Goal: Answer question/provide support: Share knowledge or assist other users

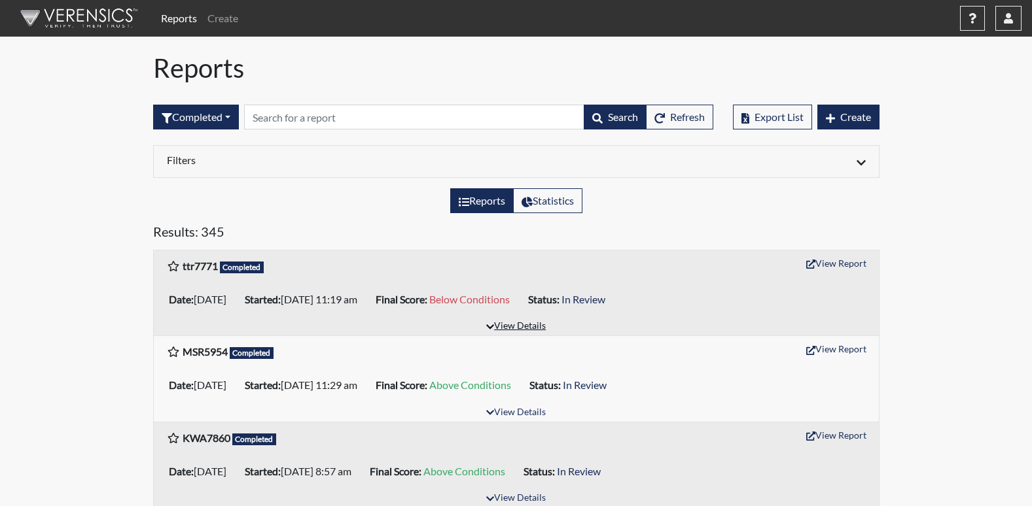
click at [536, 329] on button "View Details" at bounding box center [515, 327] width 71 height 18
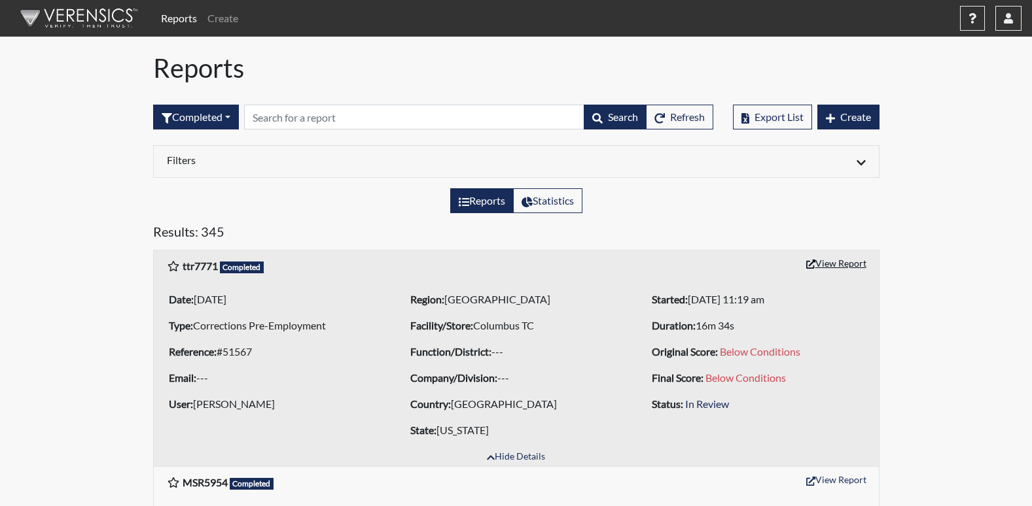
click at [822, 263] on button "View Report" at bounding box center [836, 263] width 72 height 20
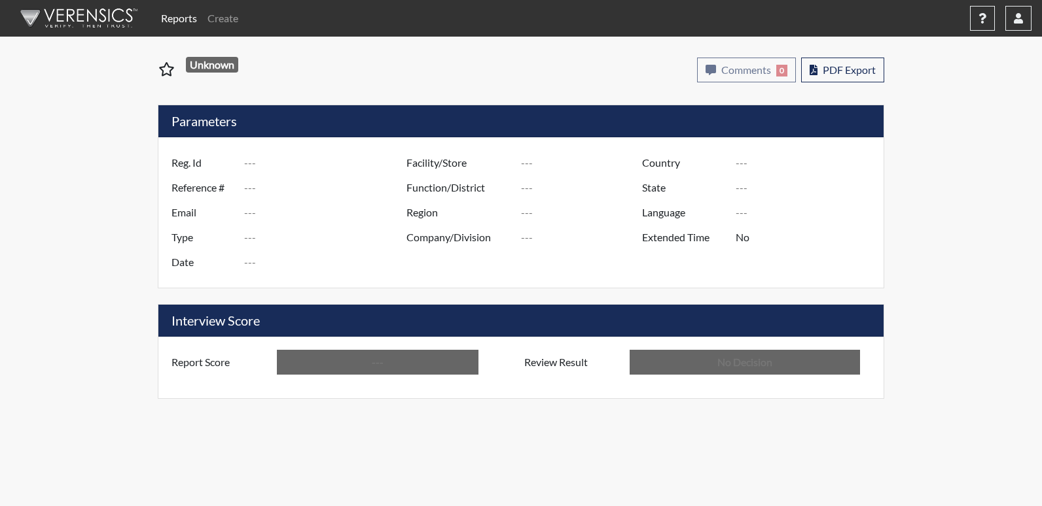
type input "ttr7771"
type input "51567"
type input "---"
type input "Corrections Pre-Employment"
type input "[DATE]"
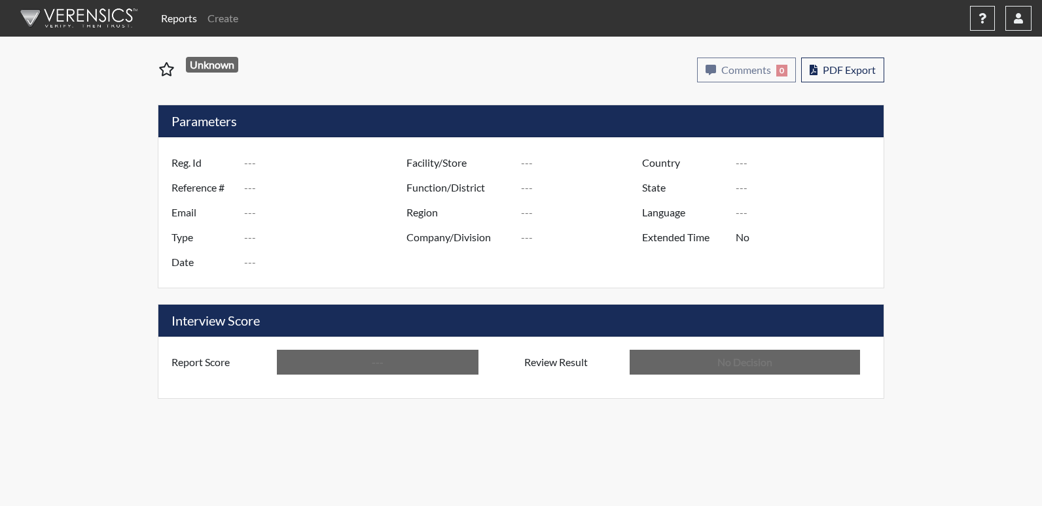
type input "Columbus TC"
type input "[GEOGRAPHIC_DATA]"
type input "[US_STATE]"
type input "English"
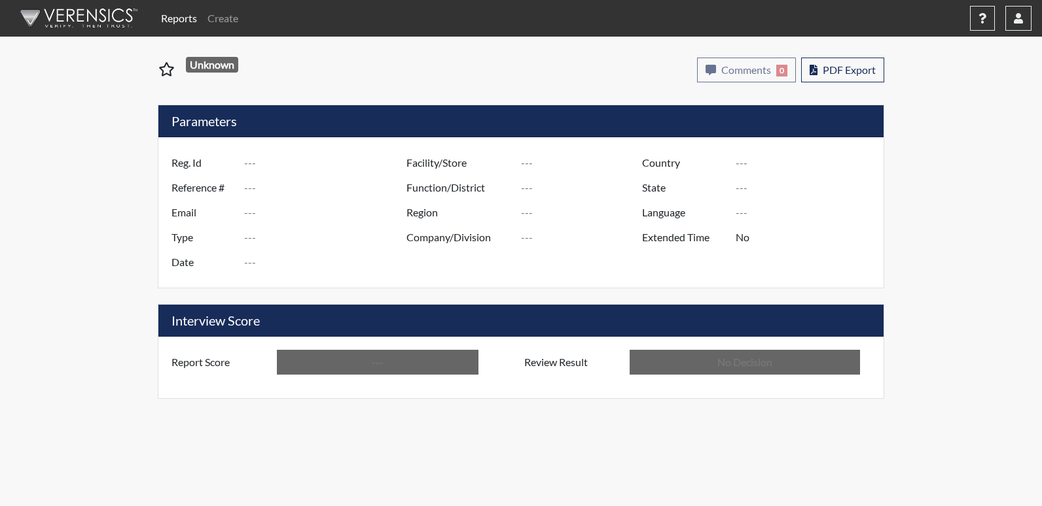
type input "Below Conditions"
type input "In Review"
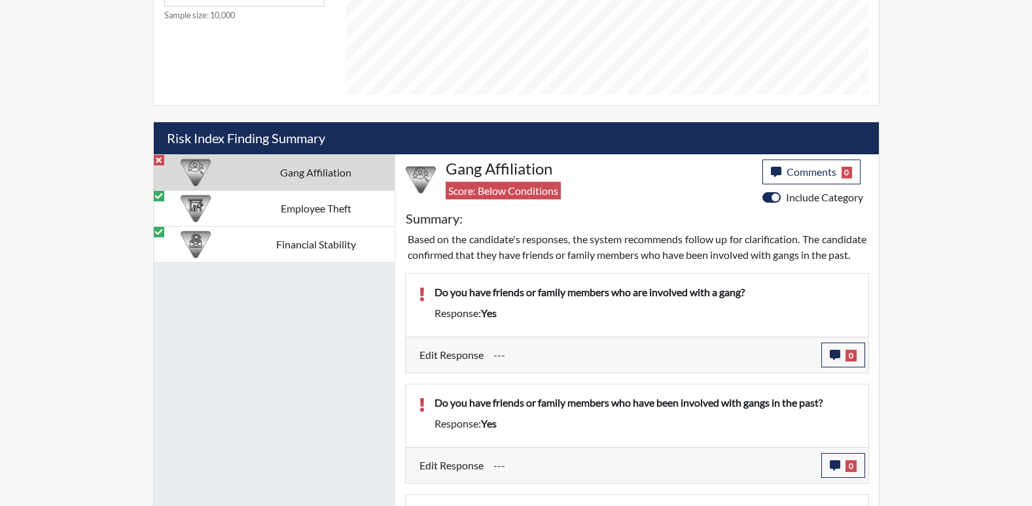
scroll to position [678, 0]
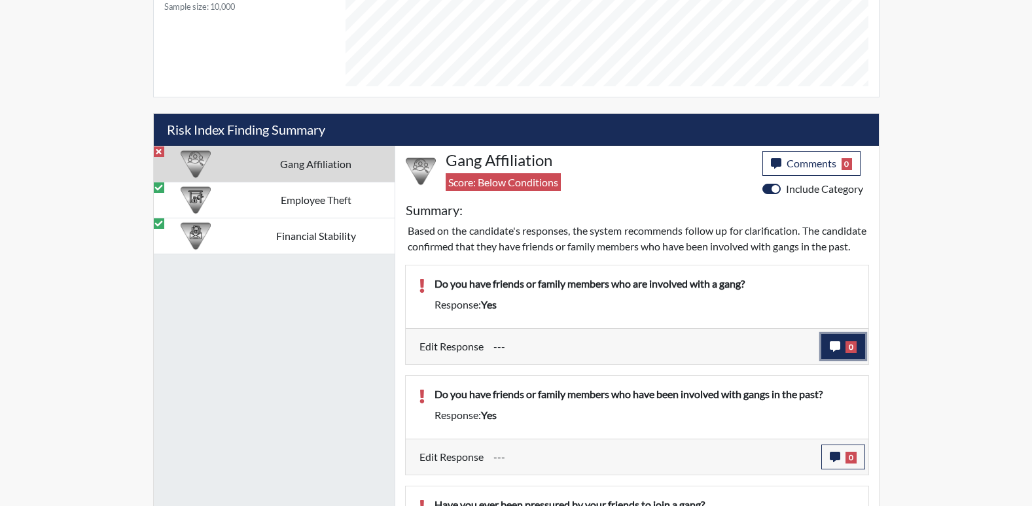
click at [845, 353] on span "0" at bounding box center [850, 347] width 11 height 12
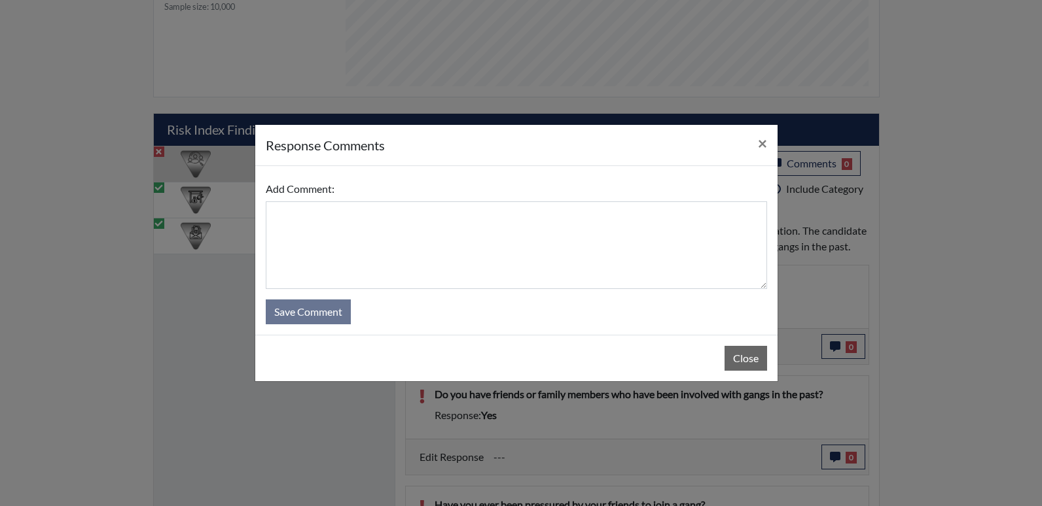
click at [774, 362] on div "Close" at bounding box center [516, 358] width 522 height 46
click at [752, 362] on button "Close" at bounding box center [745, 358] width 43 height 25
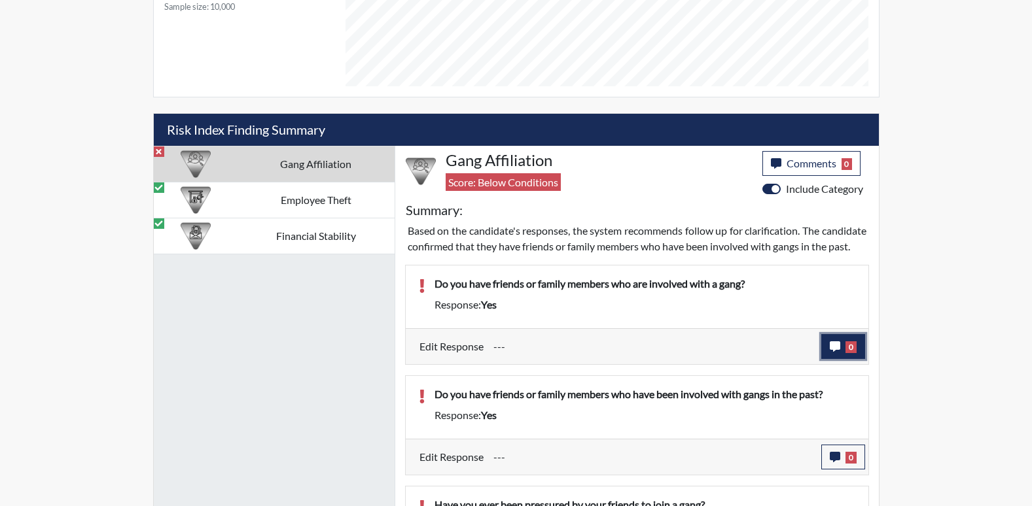
click at [833, 352] on icon "button" at bounding box center [835, 346] width 10 height 10
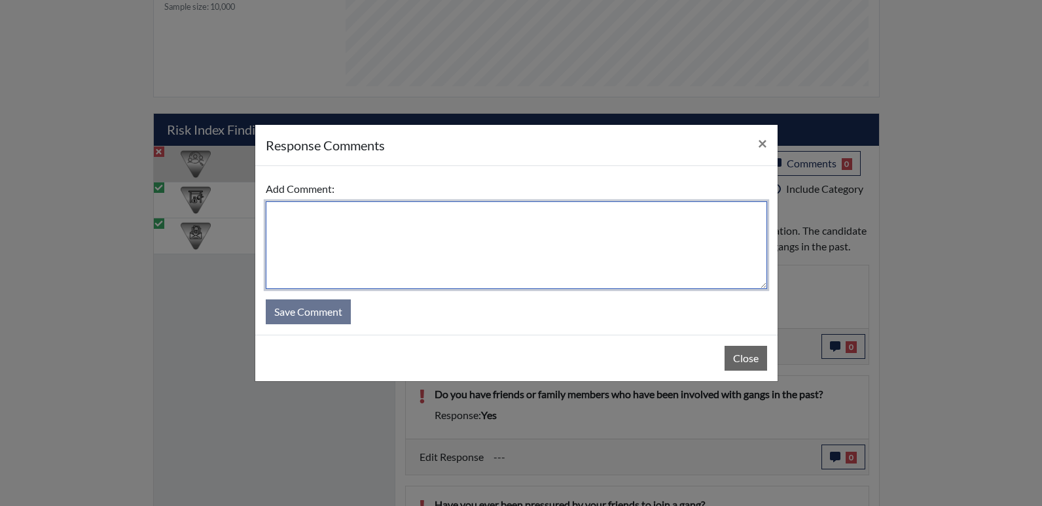
click at [463, 251] on textarea at bounding box center [516, 245] width 501 height 88
type textarea "B"
type textarea "Yes, back home in [US_STATE]."
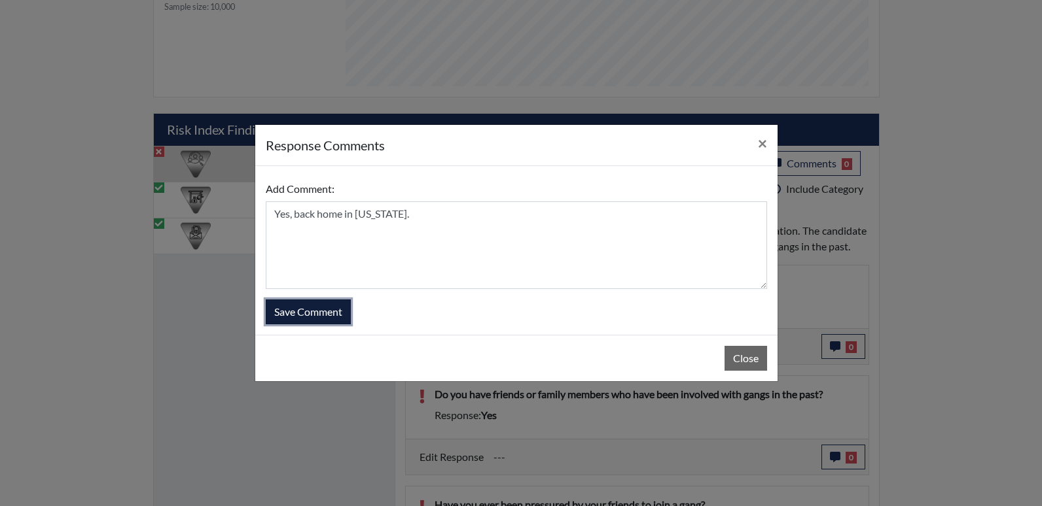
click at [307, 312] on button "Save Comment" at bounding box center [308, 312] width 85 height 25
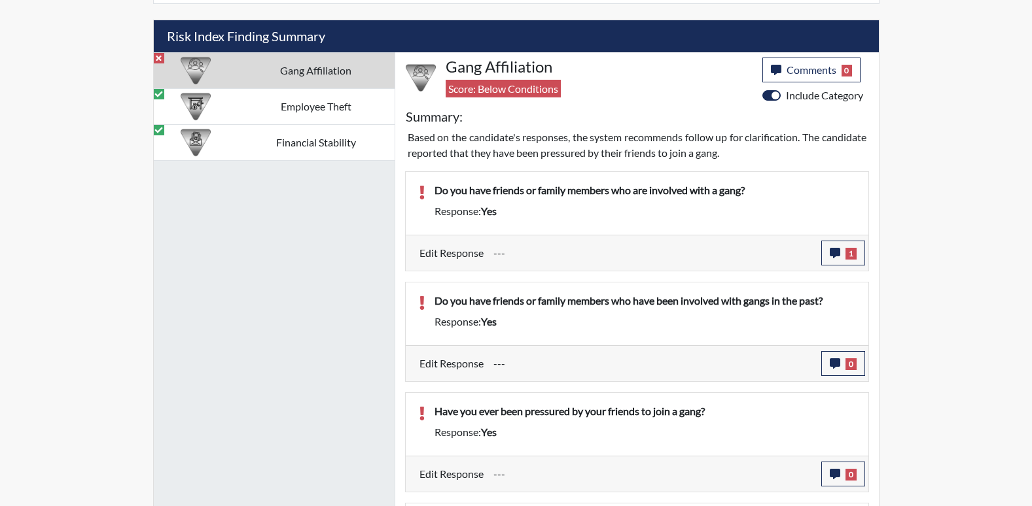
scroll to position [801, 0]
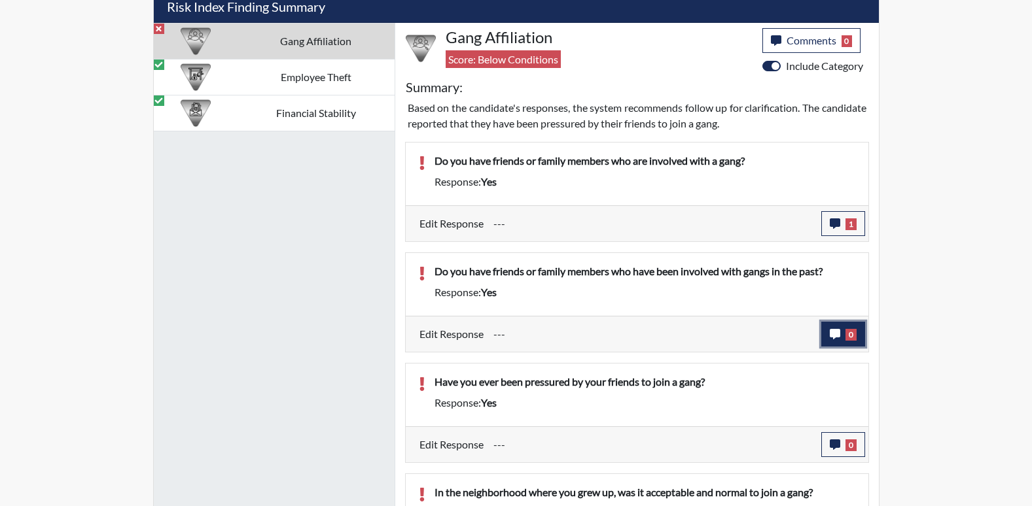
click at [847, 334] on span "0" at bounding box center [850, 335] width 11 height 12
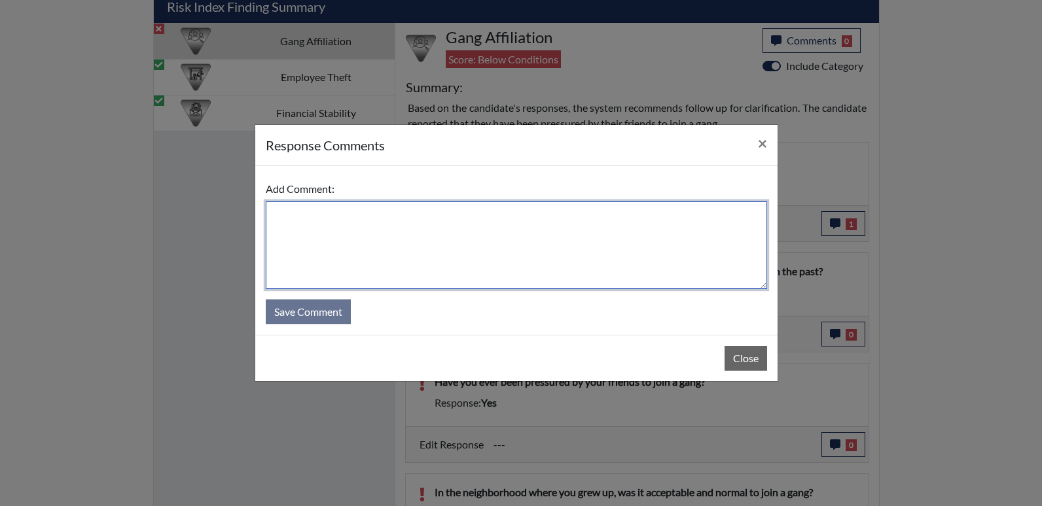
click at [469, 237] on textarea at bounding box center [516, 245] width 501 height 88
type textarea "Yes, back home in [US_STATE]."
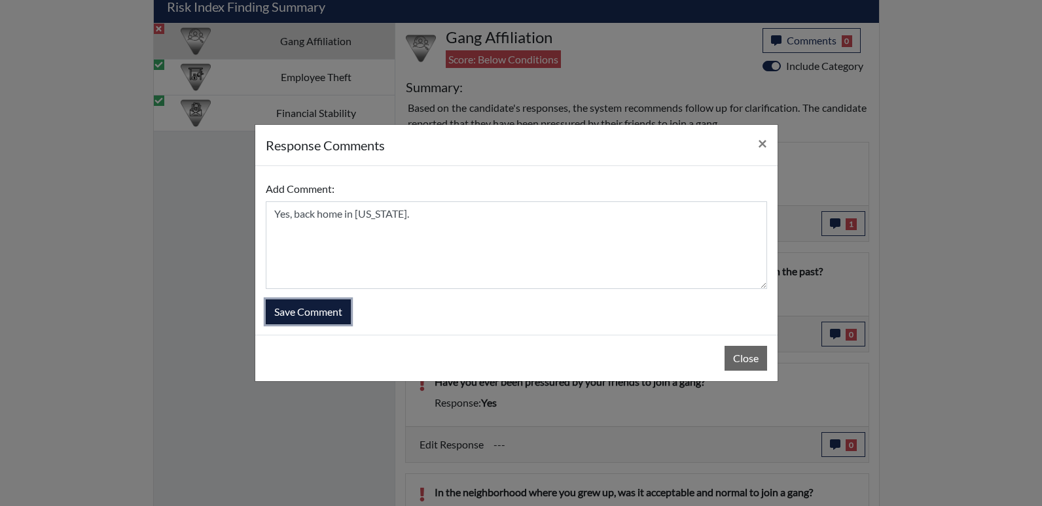
click at [340, 313] on button "Save Comment" at bounding box center [308, 312] width 85 height 25
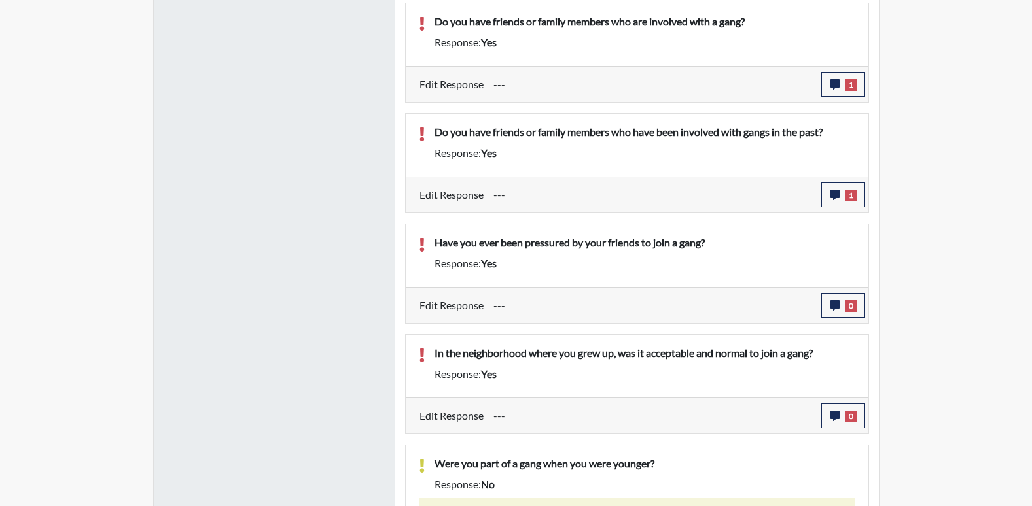
scroll to position [953, 0]
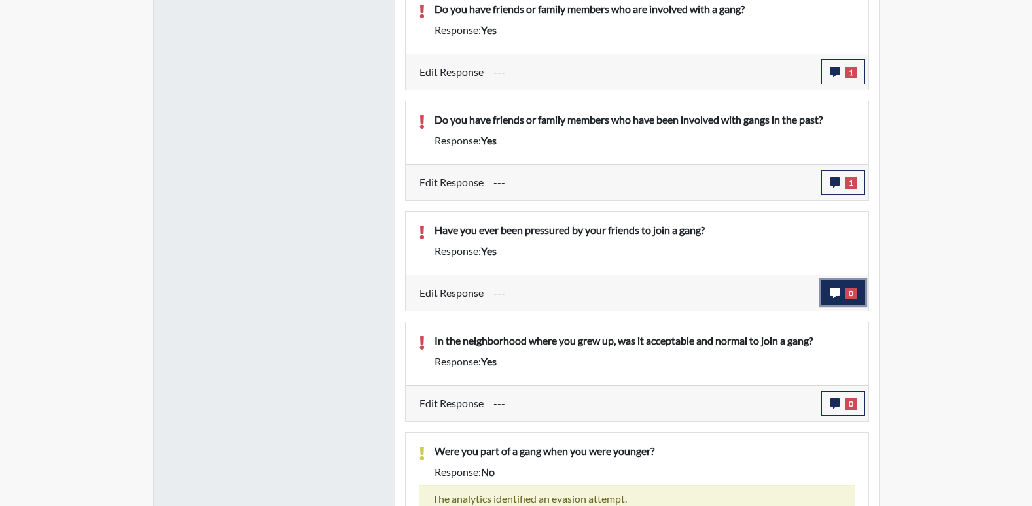
click at [830, 297] on icon "button" at bounding box center [835, 293] width 10 height 10
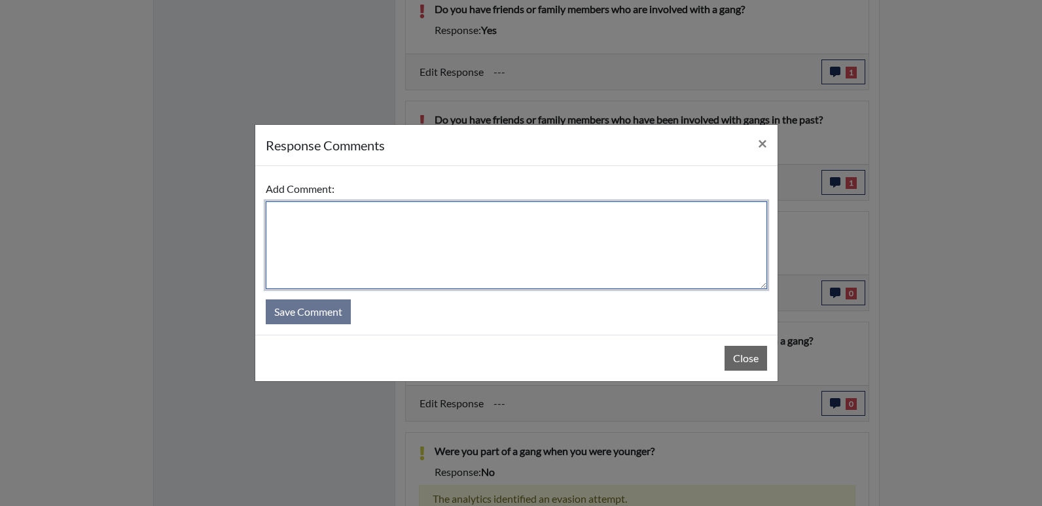
click at [362, 253] on textarea at bounding box center [516, 245] width 501 height 88
drag, startPoint x: 387, startPoint y: 219, endPoint x: 347, endPoint y: 251, distance: 51.3
click at [347, 244] on textarea "Yes, when I was in middle school." at bounding box center [516, 245] width 501 height 88
type textarea "Yes, when I was in middle school."
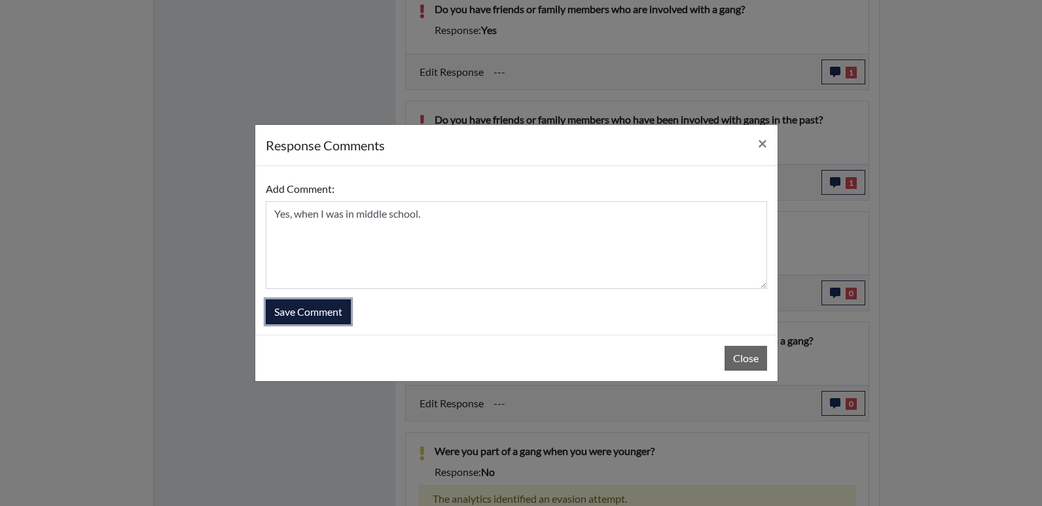
click at [335, 312] on button "Save Comment" at bounding box center [308, 312] width 85 height 25
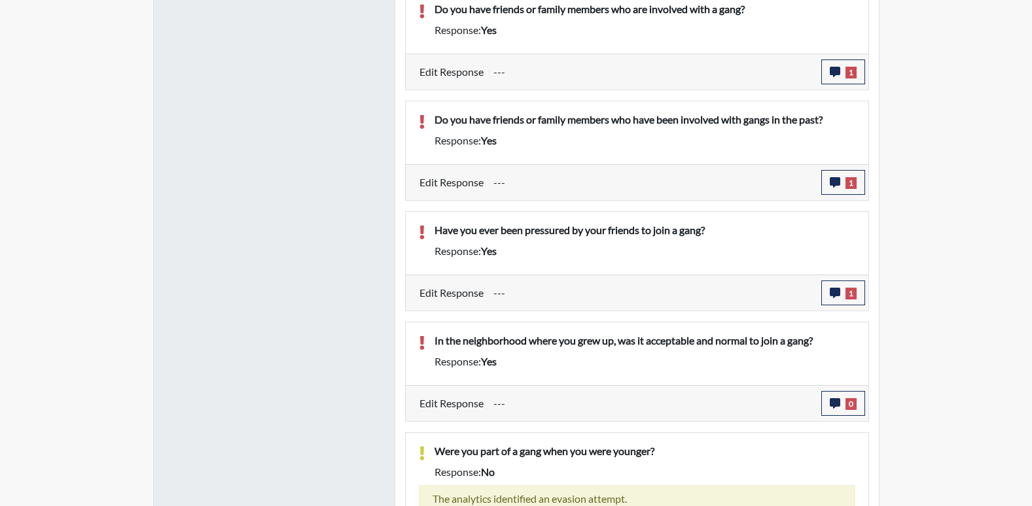
scroll to position [1023, 0]
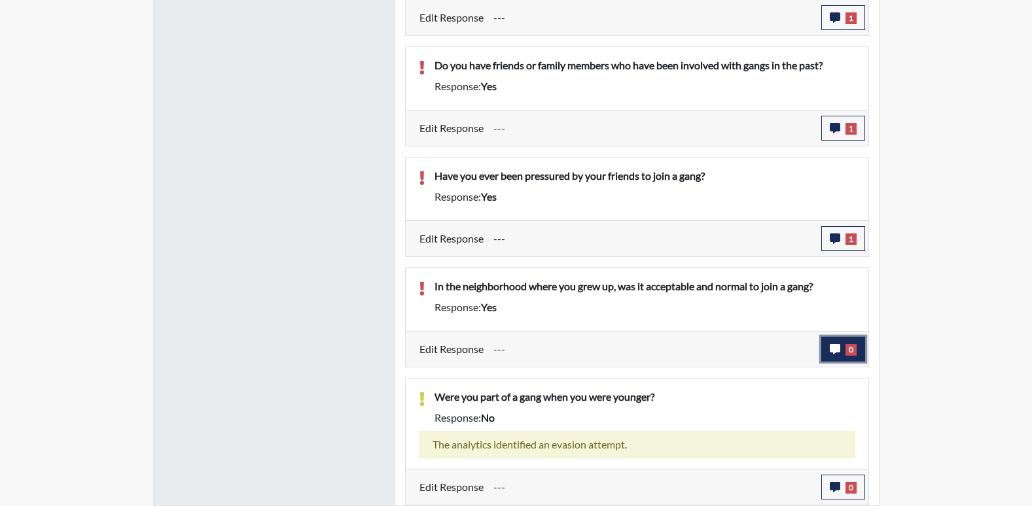
click at [860, 350] on button "0" at bounding box center [843, 349] width 44 height 25
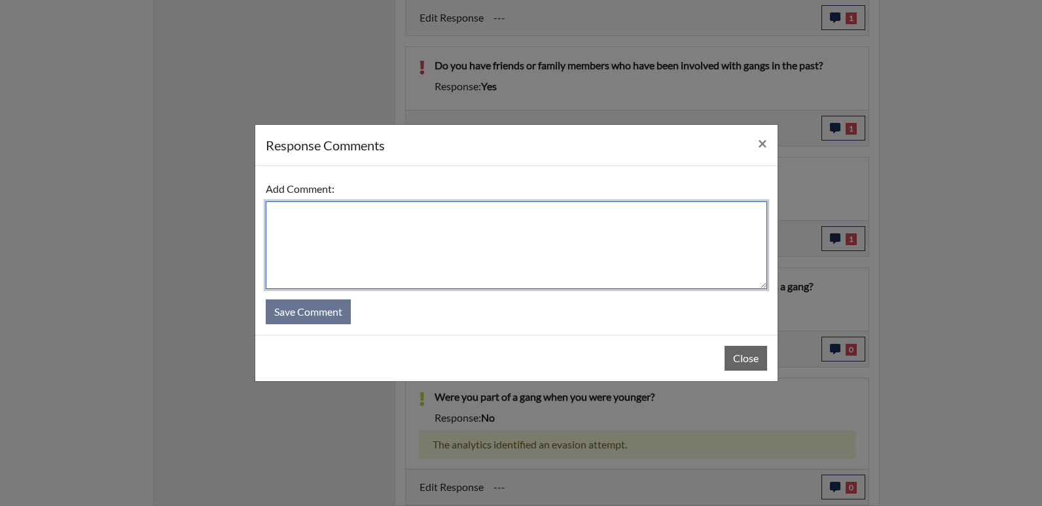
click at [482, 244] on textarea at bounding box center [516, 245] width 501 height 88
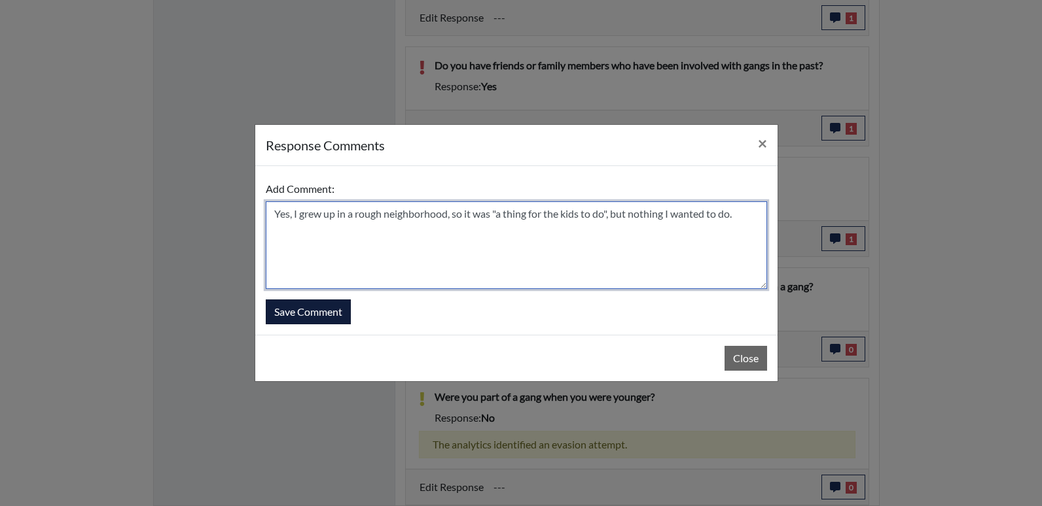
type textarea "Yes, I grew up in a rough neighborhood, so it was "a thing for the kids to do",…"
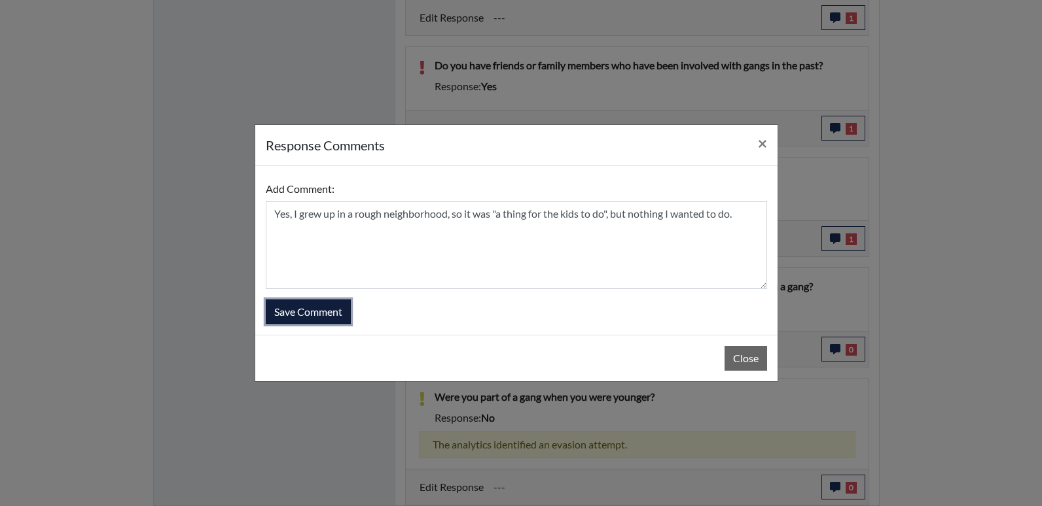
click at [281, 311] on button "Save Comment" at bounding box center [308, 312] width 85 height 25
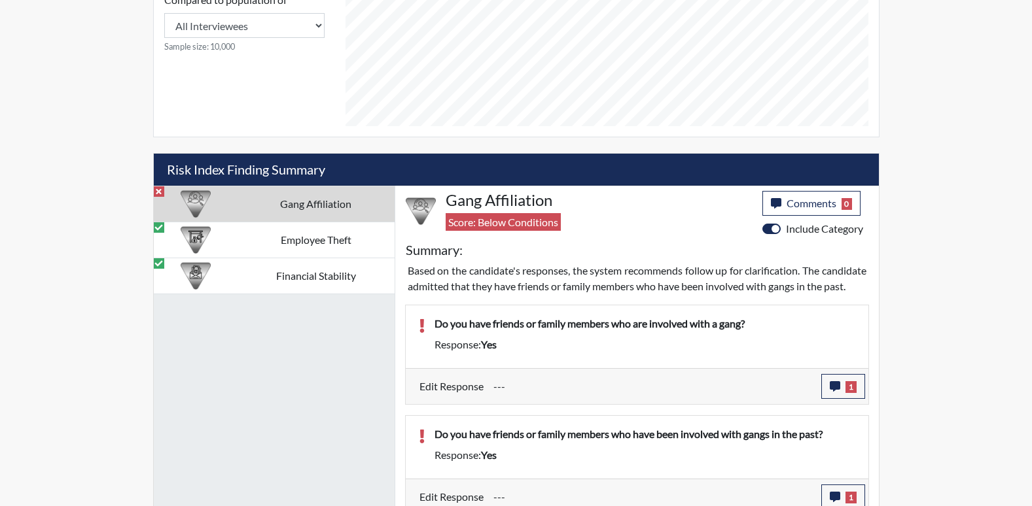
scroll to position [664, 0]
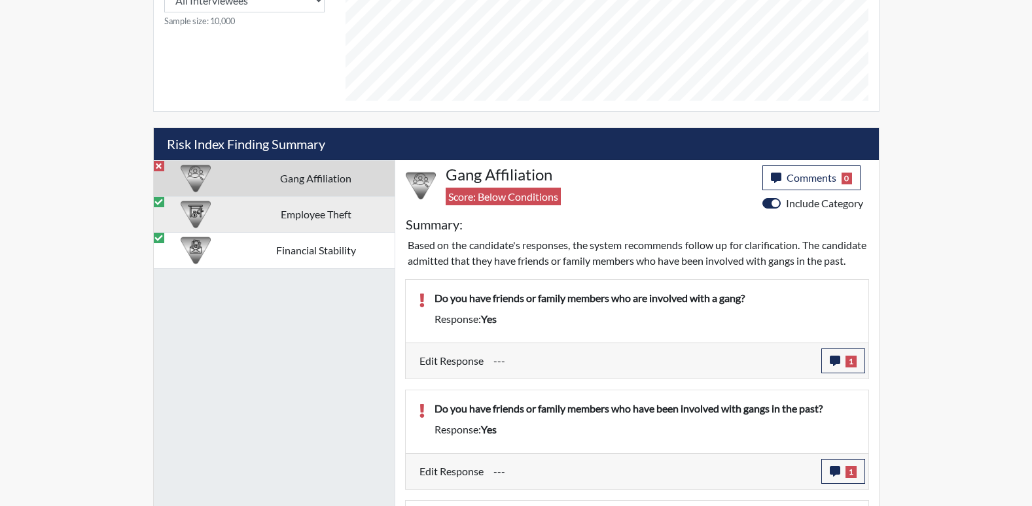
click at [335, 221] on td "Employee Theft" at bounding box center [315, 214] width 157 height 36
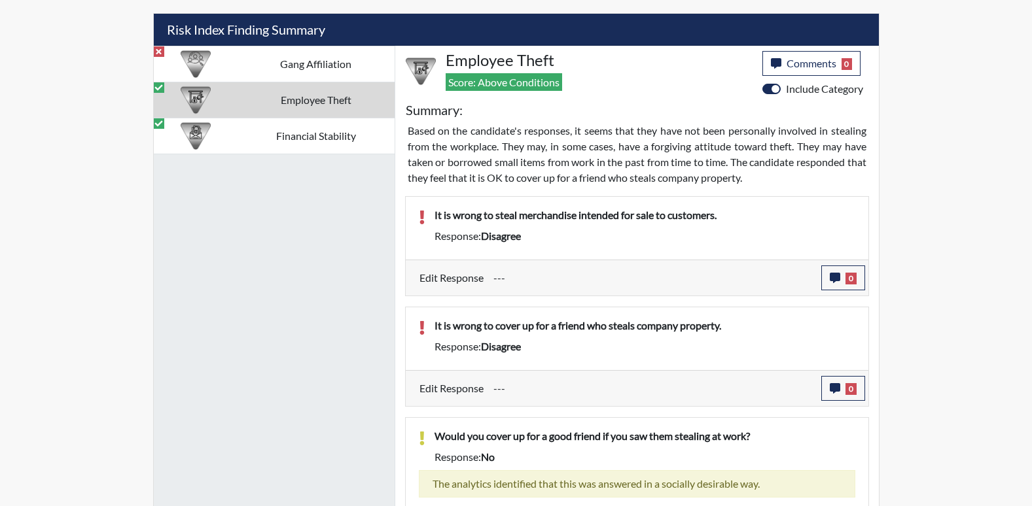
scroll to position [818, 0]
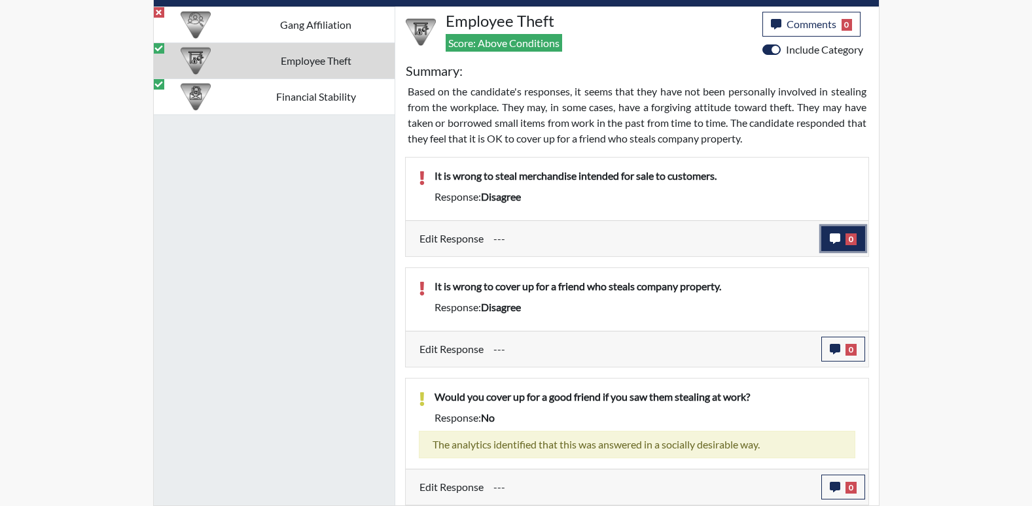
click at [855, 239] on span "0" at bounding box center [850, 240] width 11 height 12
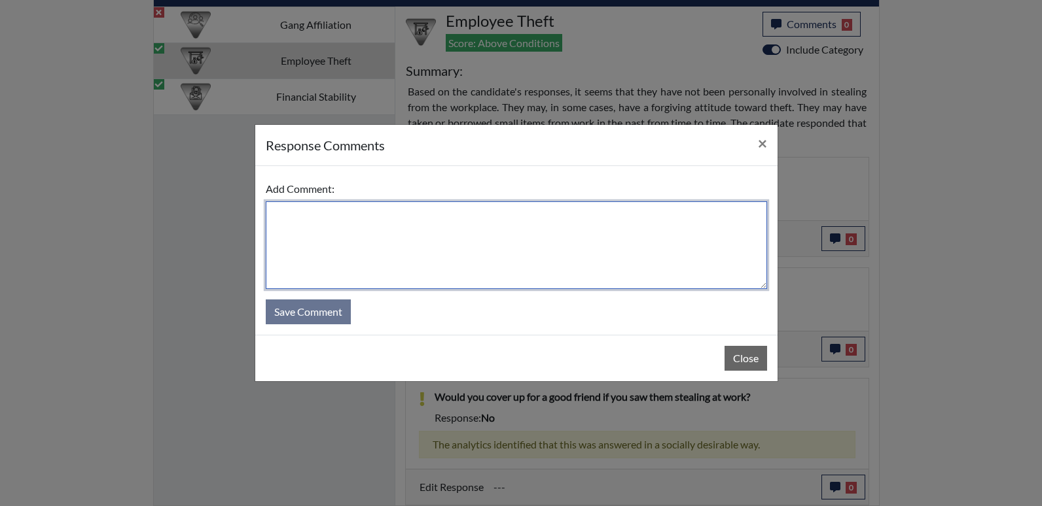
click at [543, 239] on textarea at bounding box center [516, 245] width 501 height 88
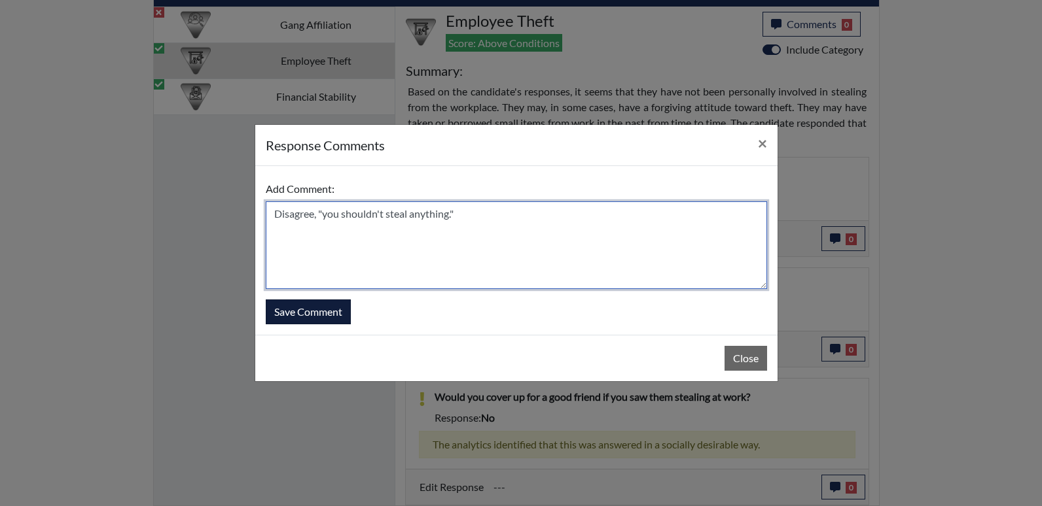
type textarea "Disagree, "you shouldn't steal anything.""
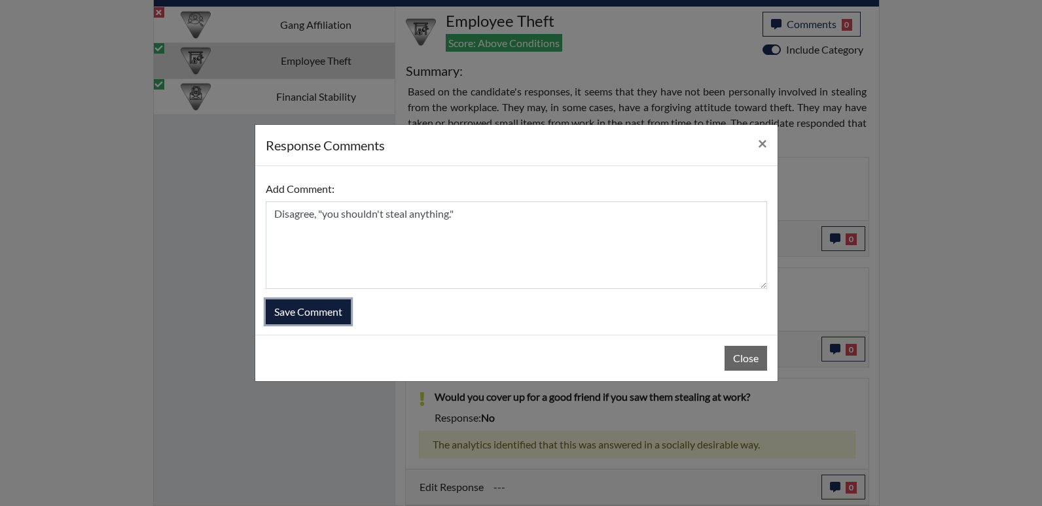
click at [296, 304] on button "Save Comment" at bounding box center [308, 312] width 85 height 25
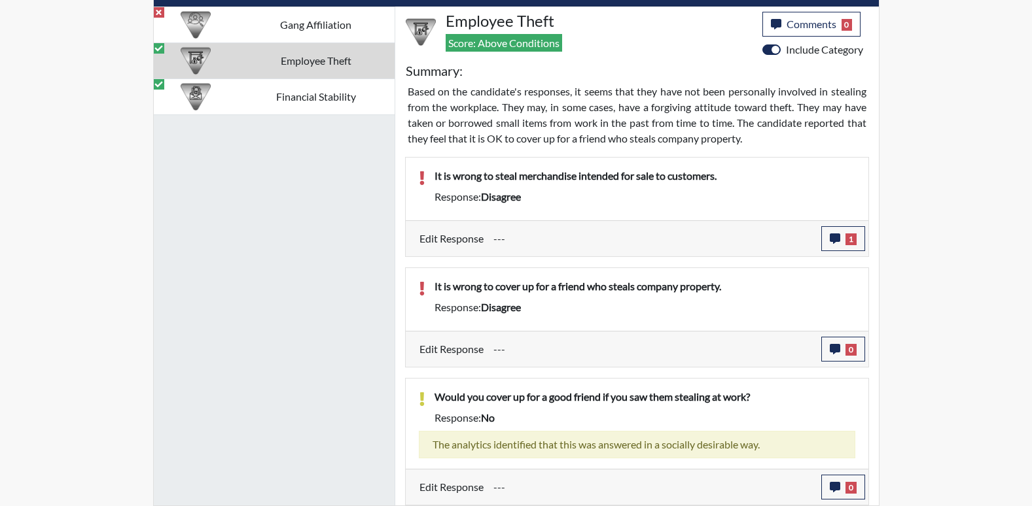
scroll to position [217, 544]
click at [846, 357] on button "0" at bounding box center [843, 349] width 44 height 25
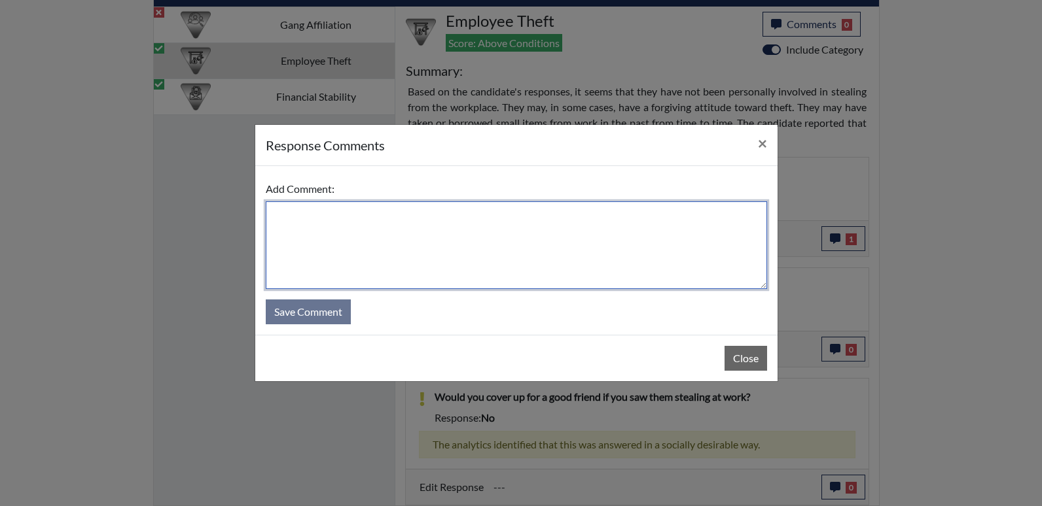
click at [537, 257] on textarea at bounding box center [516, 245] width 501 height 88
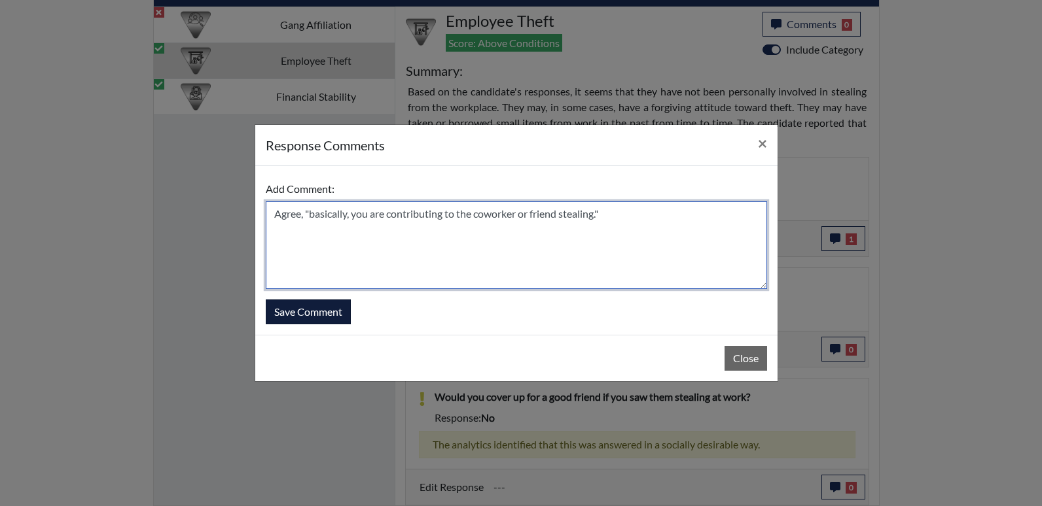
type textarea "Agree, "basically, you are contributing to the coworker or friend stealing.""
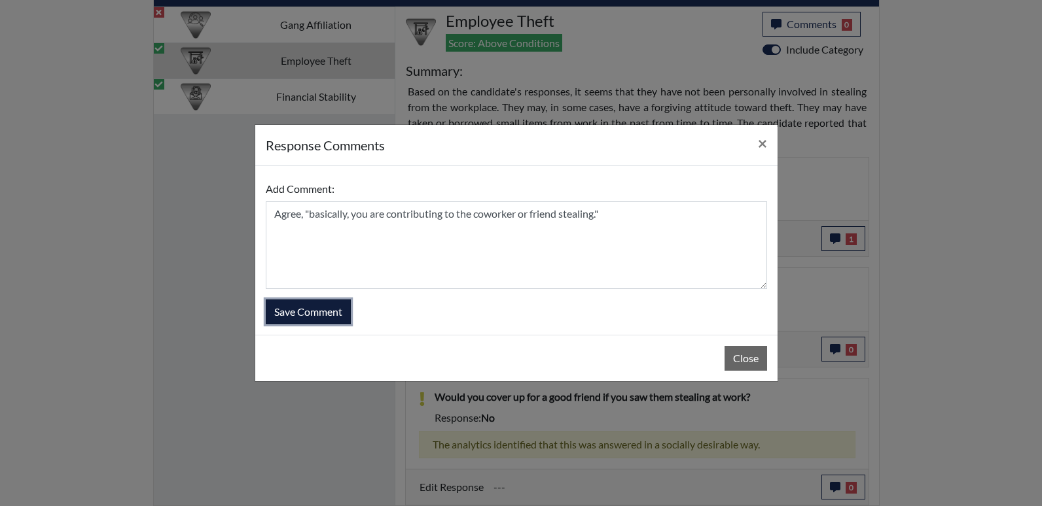
click at [292, 315] on button "Save Comment" at bounding box center [308, 312] width 85 height 25
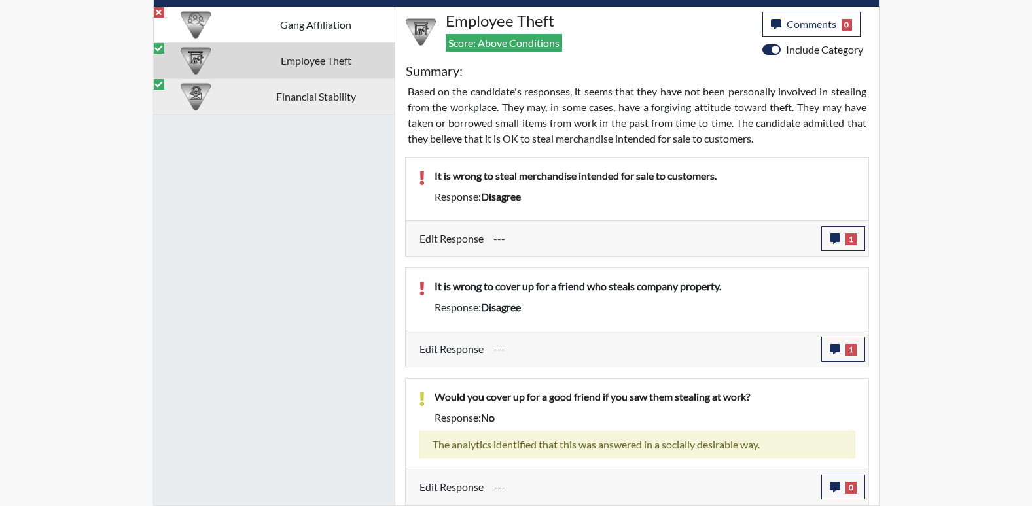
click at [319, 101] on td "Financial Stability" at bounding box center [315, 97] width 157 height 36
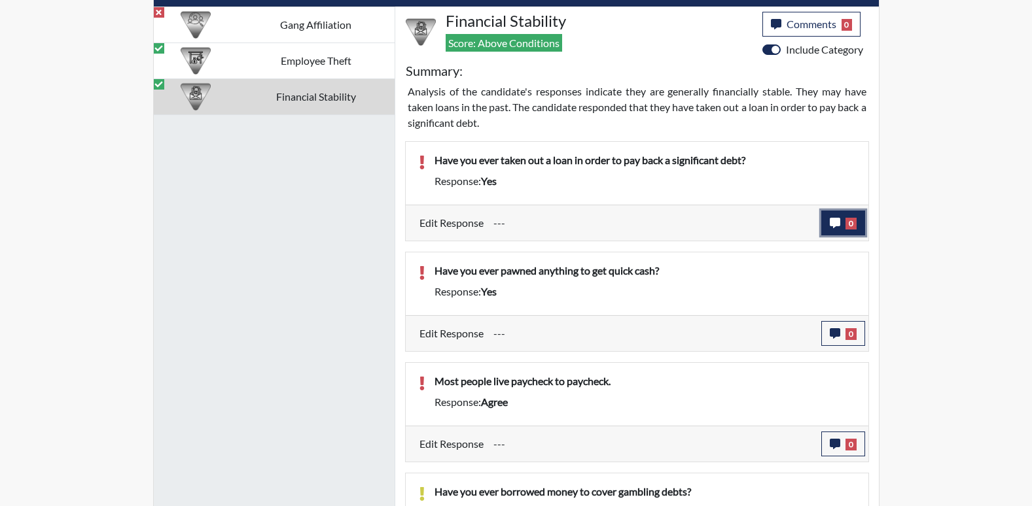
click at [860, 223] on button "0" at bounding box center [843, 223] width 44 height 25
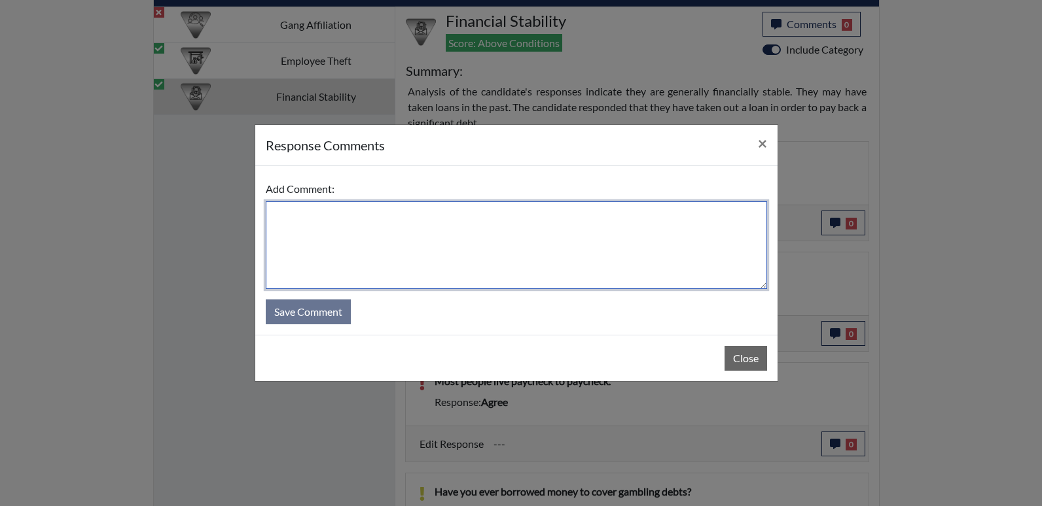
click at [468, 225] on textarea at bounding box center [516, 245] width 501 height 88
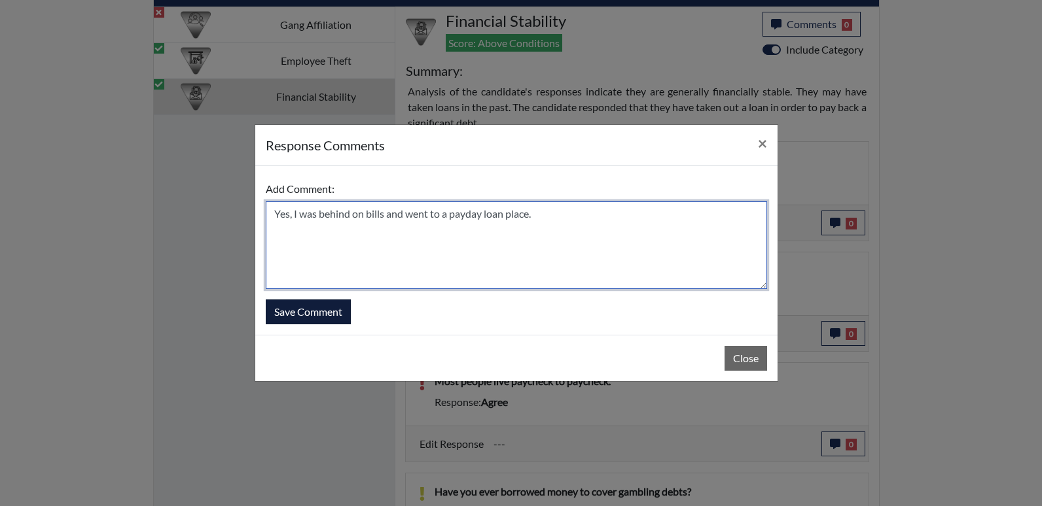
type textarea "Yes, I was behind on bills and went to a payday loan place."
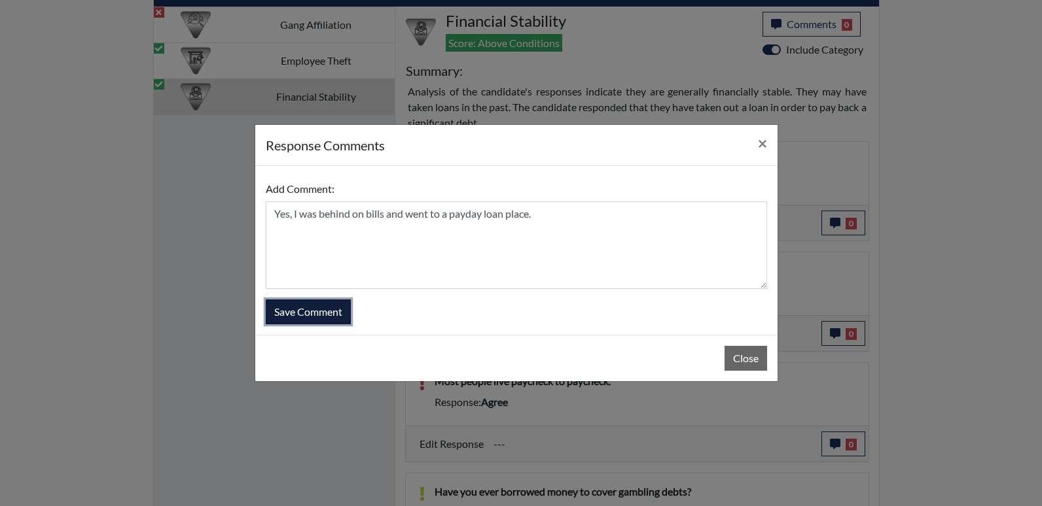
click at [309, 313] on button "Save Comment" at bounding box center [308, 312] width 85 height 25
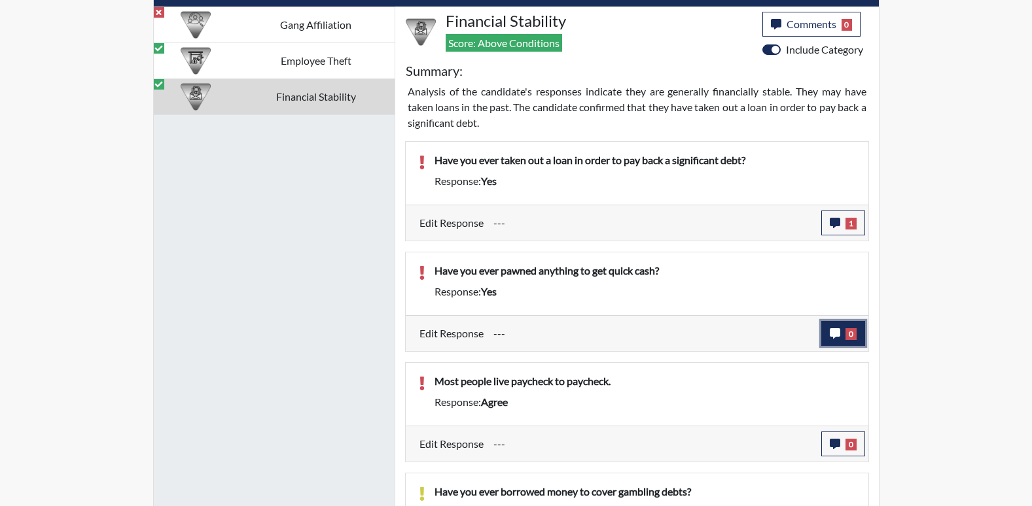
click at [850, 335] on span "0" at bounding box center [850, 334] width 11 height 12
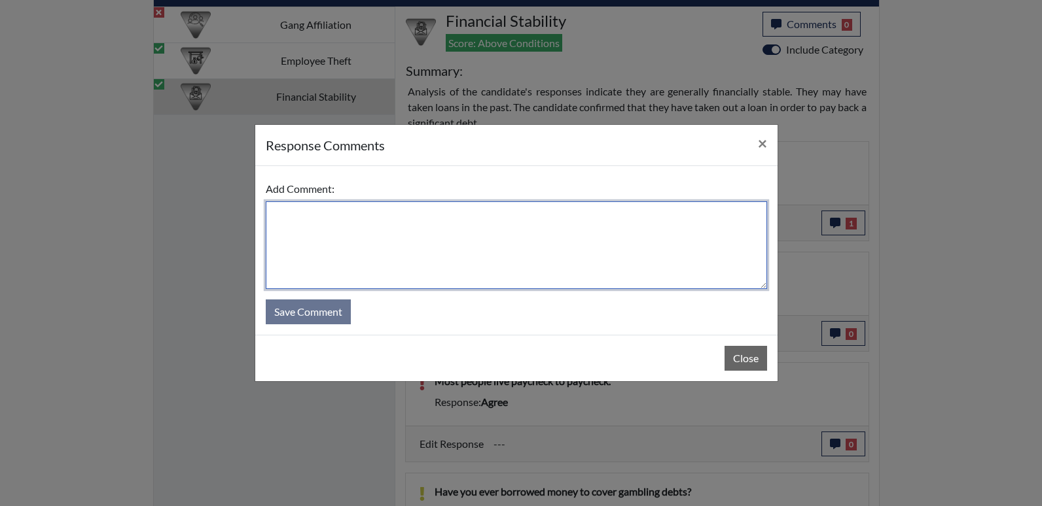
click at [446, 239] on textarea at bounding box center [516, 245] width 501 height 88
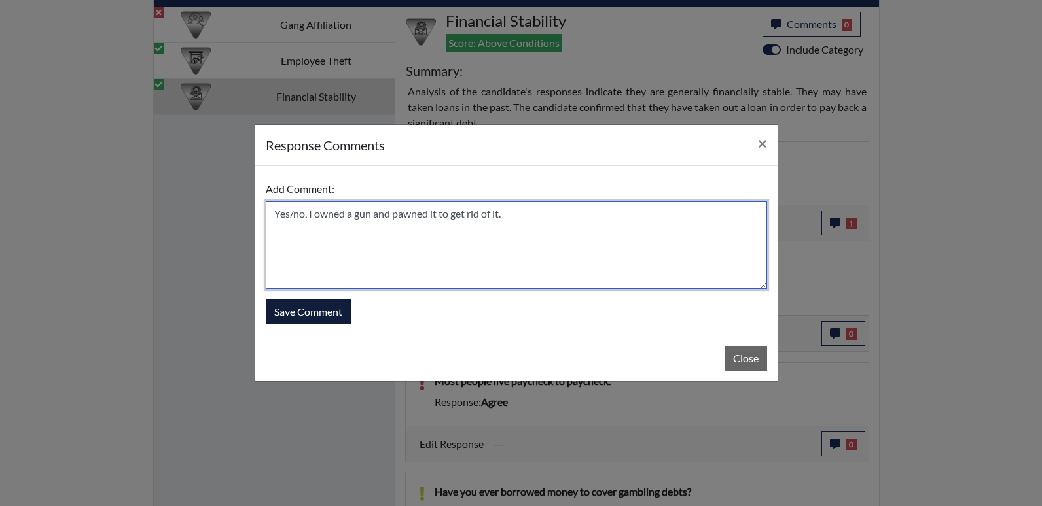
type textarea "Yes/no, I owned a gun and pawned it to get rid of it."
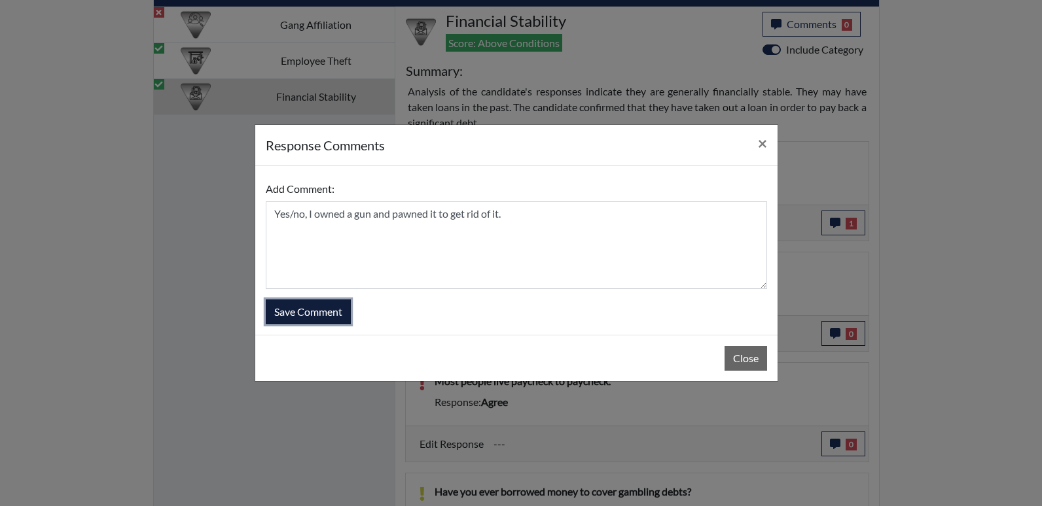
click at [290, 317] on button "Save Comment" at bounding box center [308, 312] width 85 height 25
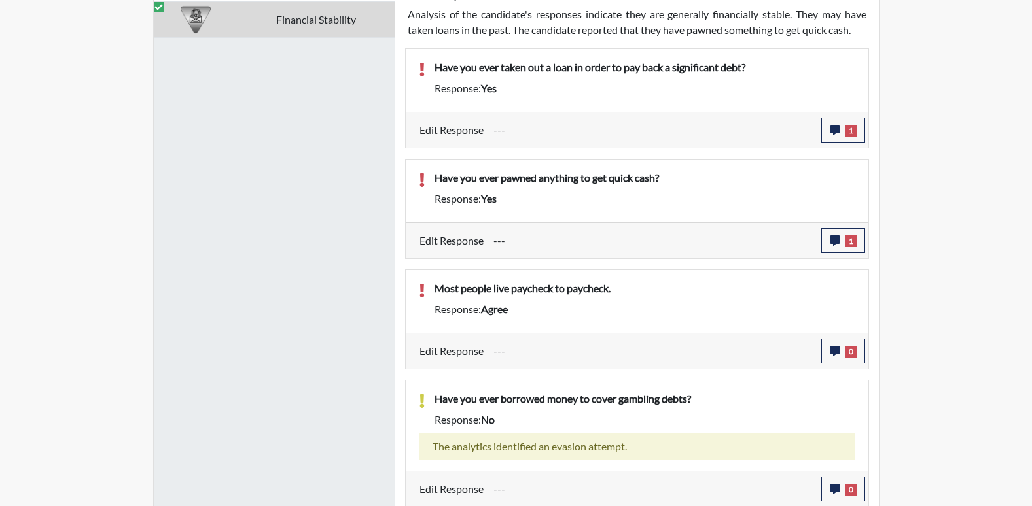
scroll to position [897, 0]
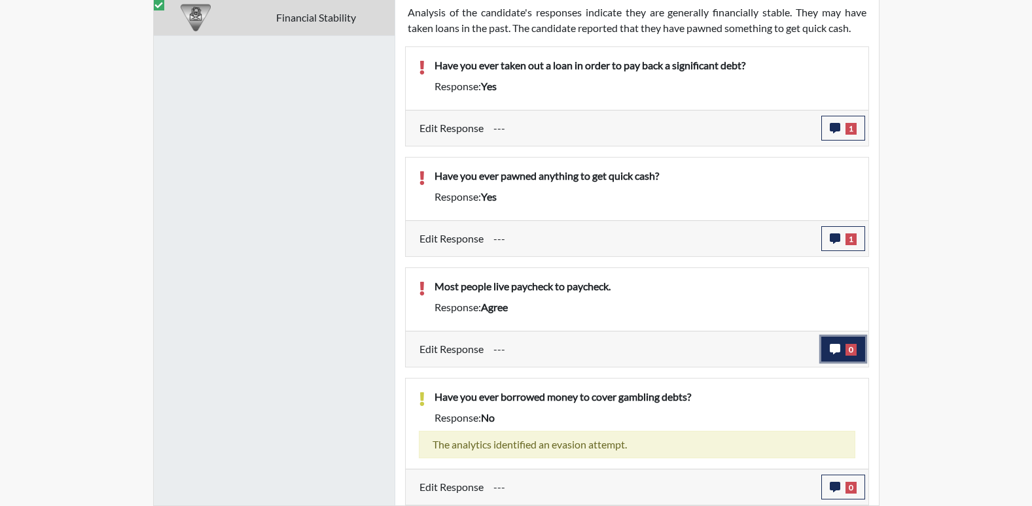
click at [855, 351] on span "0" at bounding box center [850, 350] width 11 height 12
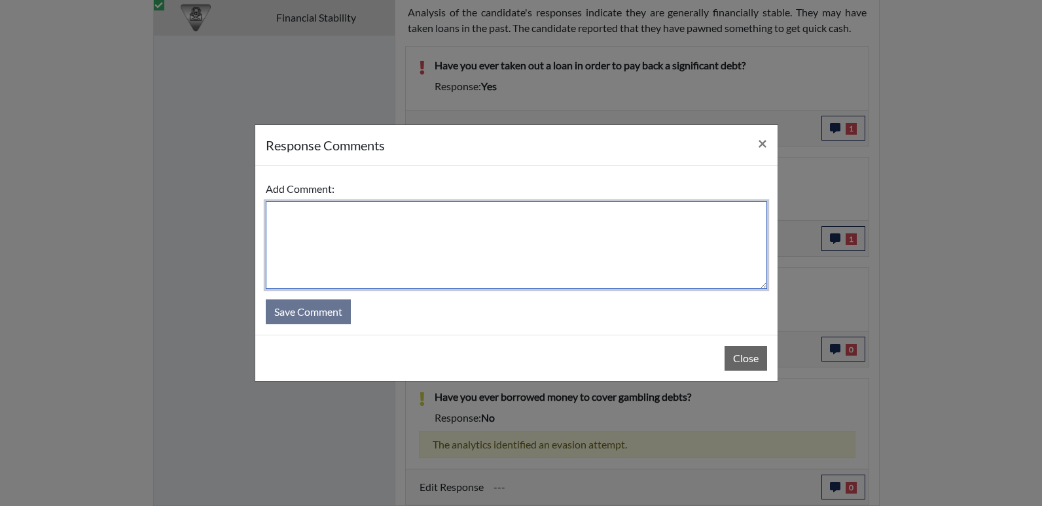
click at [582, 274] on textarea at bounding box center [516, 245] width 501 height 88
type textarea "It varies, in this economy, yes."
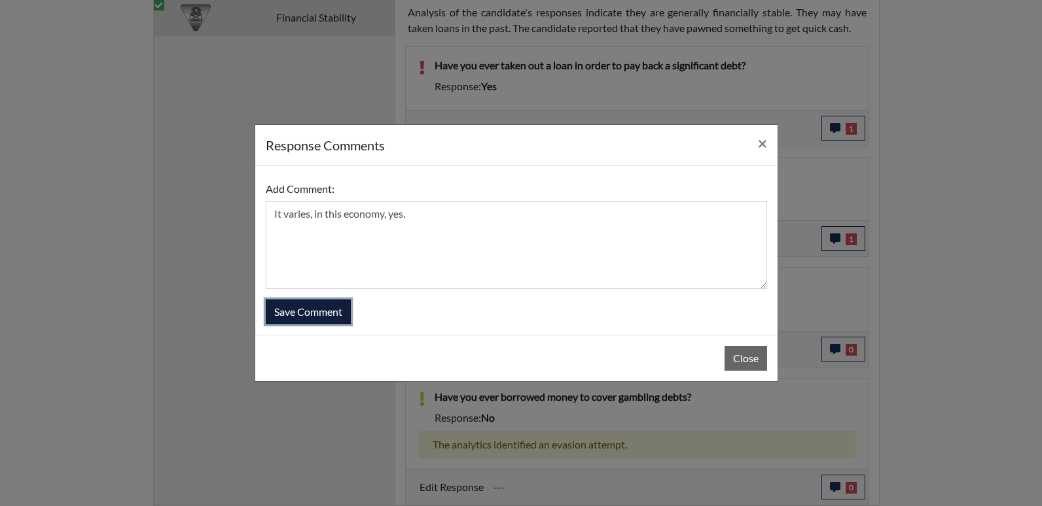
click at [305, 316] on button "Save Comment" at bounding box center [308, 312] width 85 height 25
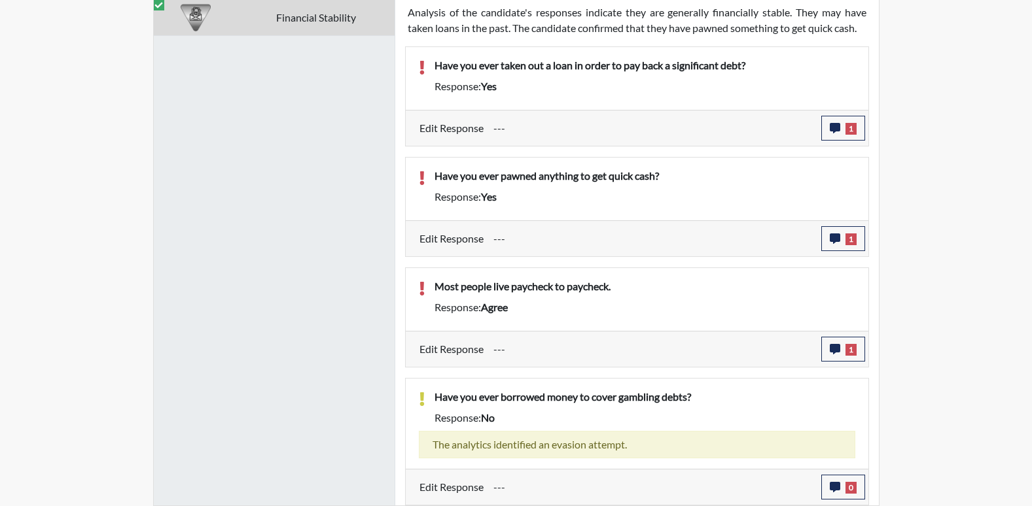
scroll to position [217, 544]
drag, startPoint x: 1002, startPoint y: 413, endPoint x: 1010, endPoint y: 432, distance: 20.5
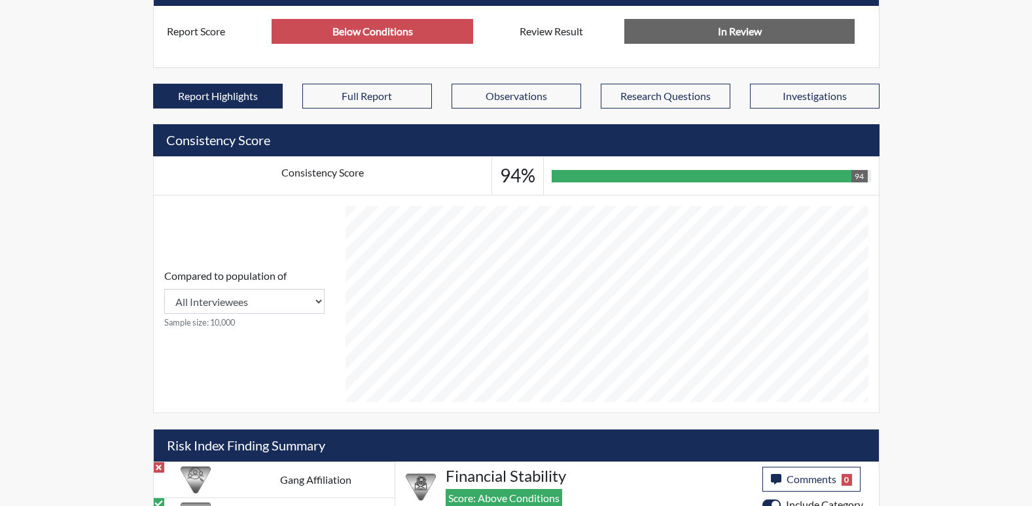
scroll to position [575, 0]
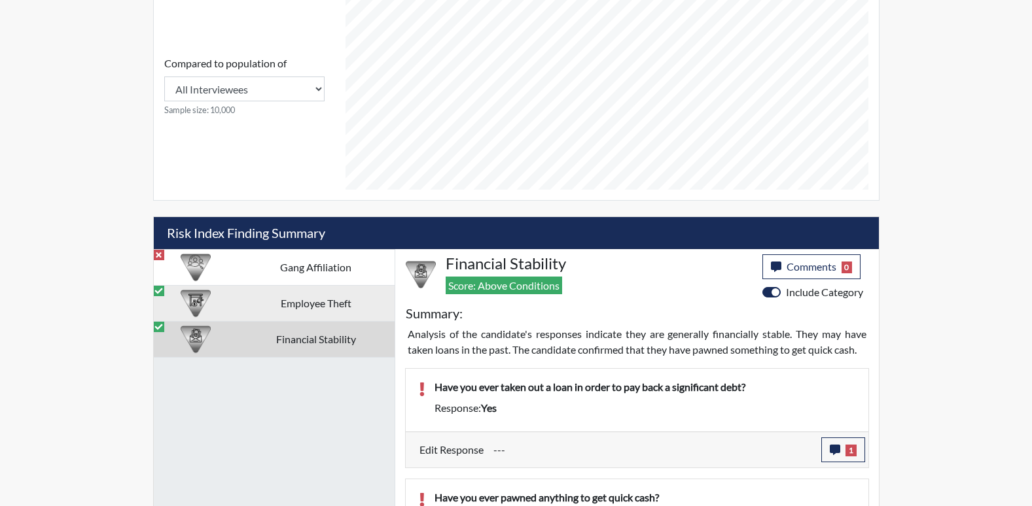
click at [311, 308] on td "Employee Theft" at bounding box center [315, 303] width 157 height 36
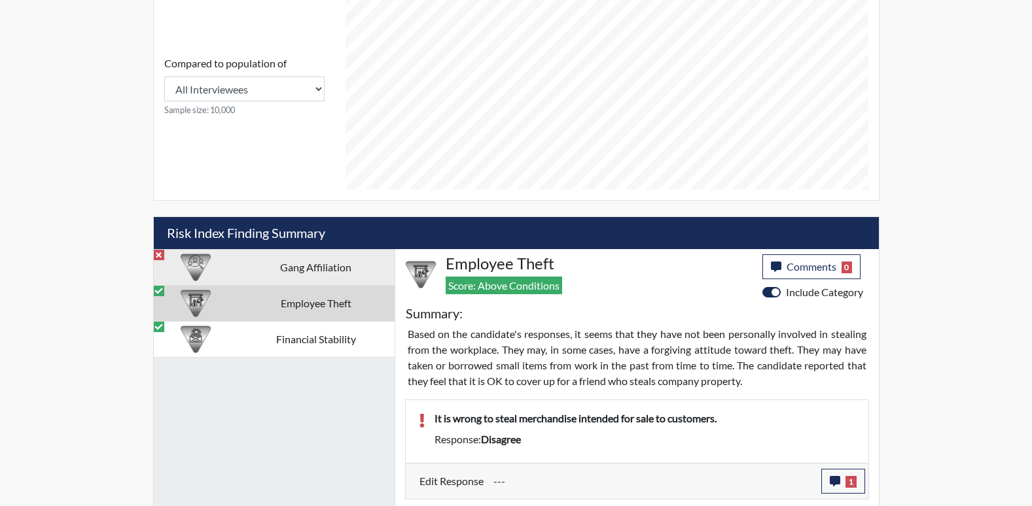
click at [319, 281] on td "Gang Affiliation" at bounding box center [315, 267] width 157 height 36
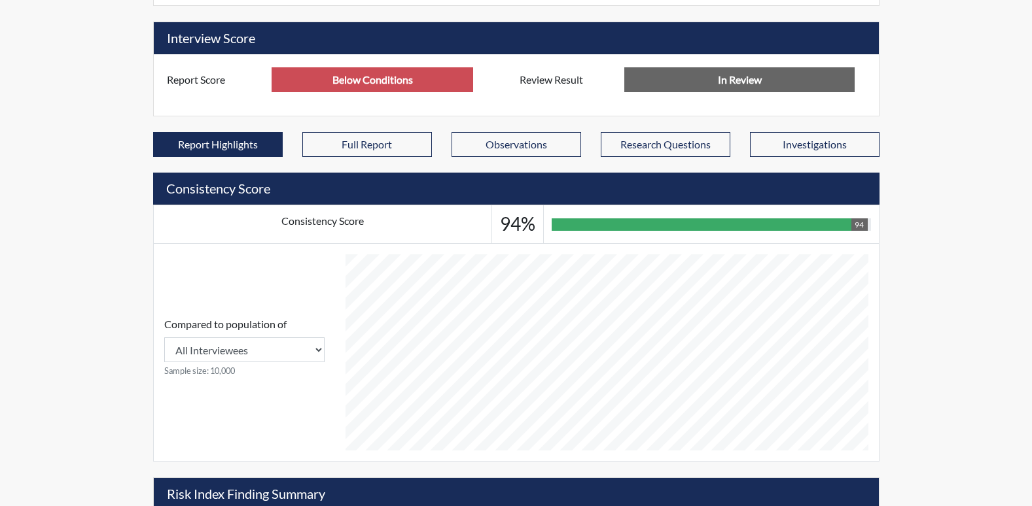
scroll to position [245, 0]
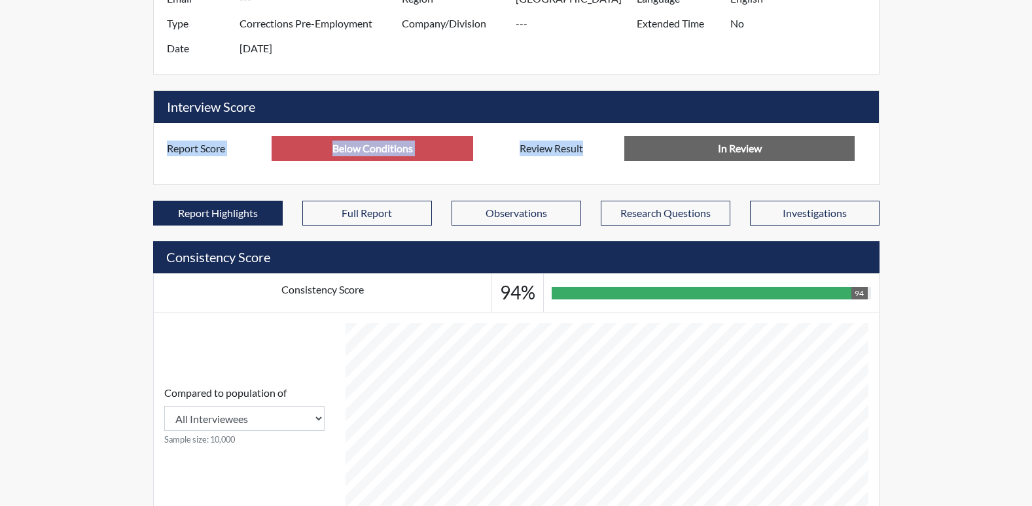
drag, startPoint x: 1030, startPoint y: 162, endPoint x: 1029, endPoint y: 96, distance: 66.1
click at [1029, 96] on div "Reports Create Help Center × Verensics Best Practices How to successfully use t…" at bounding box center [516, 512] width 1032 height 1514
drag, startPoint x: 1029, startPoint y: 96, endPoint x: 1021, endPoint y: 105, distance: 12.0
click at [980, 103] on div "Reports Create Help Center × Verensics Best Practices How to successfully use t…" at bounding box center [516, 512] width 1032 height 1514
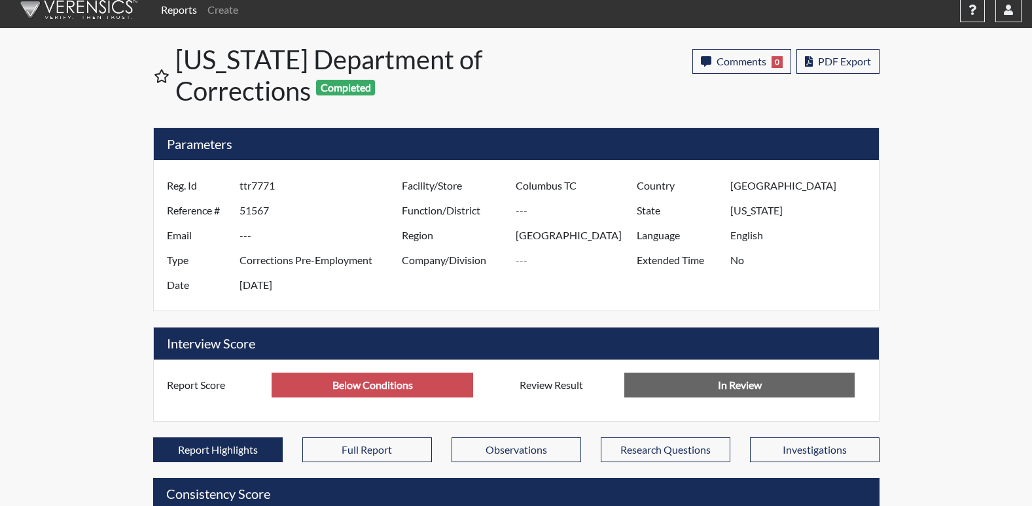
scroll to position [0, 0]
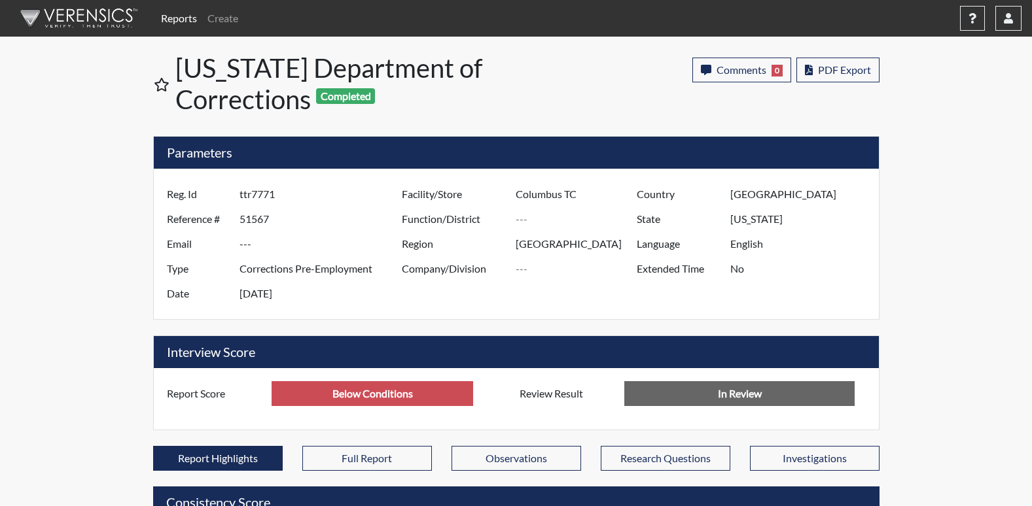
click at [884, 62] on div "Comments 0 report Comments × Add Comment: Save Comment Close PDF Export" at bounding box center [708, 86] width 362 height 68
click at [861, 67] on span "PDF Export" at bounding box center [844, 69] width 53 height 12
